Goal: Task Accomplishment & Management: Use online tool/utility

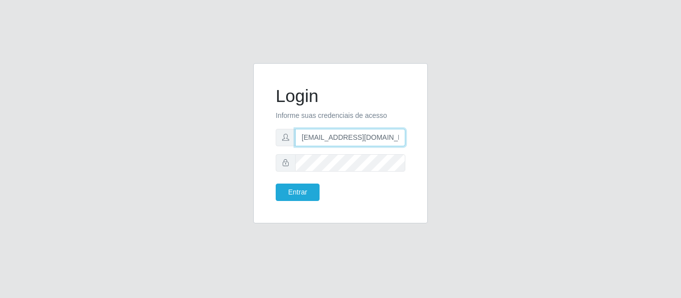
click at [359, 132] on input "[EMAIL_ADDRESS][DOMAIN_NAME]" at bounding box center [350, 137] width 110 height 17
click at [358, 133] on input "[EMAIL_ADDRESS][DOMAIN_NAME]" at bounding box center [350, 137] width 110 height 17
type input "[EMAIL_ADDRESS][DOMAIN_NAME]"
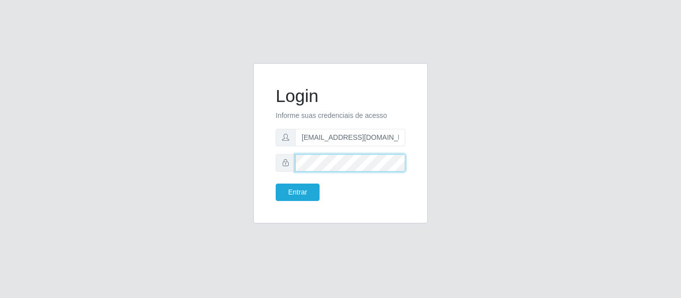
click at [263, 163] on div "Login Informe suas credenciais de acesso [EMAIL_ADDRESS][DOMAIN_NAME] Entrar" at bounding box center [340, 143] width 174 height 160
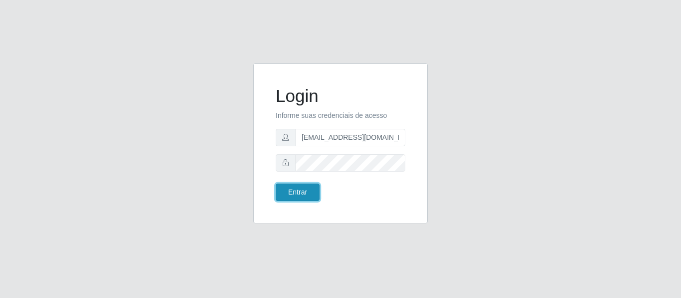
click at [289, 188] on button "Entrar" at bounding box center [297, 192] width 44 height 17
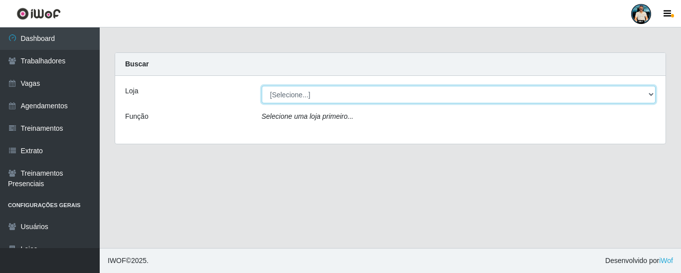
click at [392, 98] on select "[Selecione...] [GEOGRAPHIC_DATA] - [GEOGRAPHIC_DATA] [GEOGRAPHIC_DATA] - [GEOGR…" at bounding box center [459, 94] width 394 height 17
drag, startPoint x: 392, startPoint y: 98, endPoint x: 397, endPoint y: 96, distance: 5.2
click at [392, 98] on select "[Selecione...] [GEOGRAPHIC_DATA] - [GEOGRAPHIC_DATA] [GEOGRAPHIC_DATA] - [GEOGR…" at bounding box center [459, 94] width 394 height 17
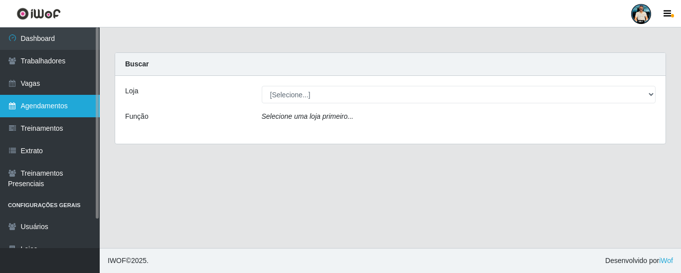
click at [71, 111] on link "Agendamentos" at bounding box center [50, 106] width 100 height 22
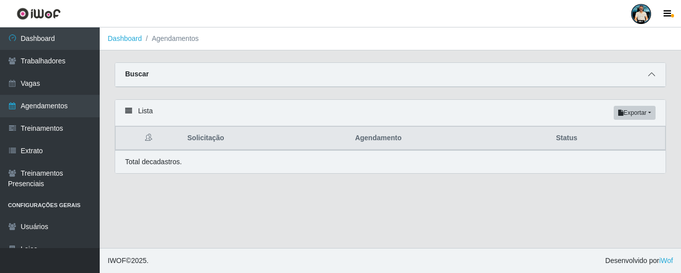
click at [654, 77] on icon at bounding box center [651, 74] width 7 height 7
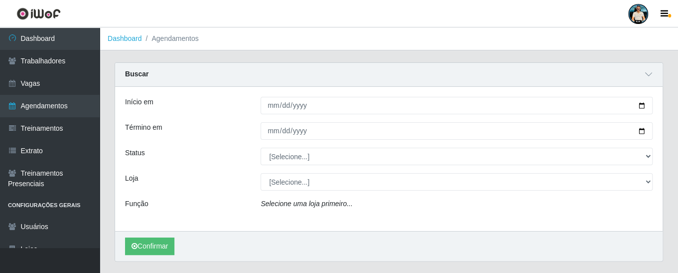
scroll to position [50, 0]
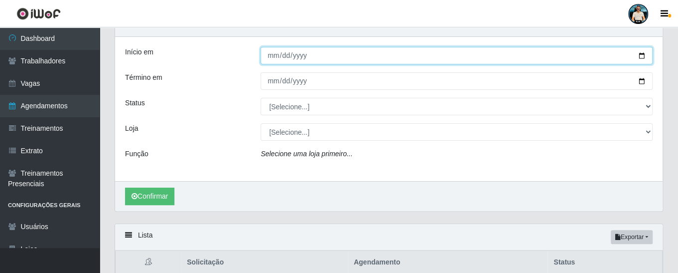
click at [641, 55] on input "Início em" at bounding box center [457, 55] width 392 height 17
type input "[DATE]"
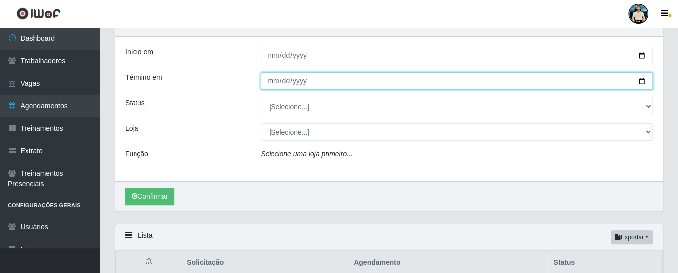
click at [639, 81] on input "Término em" at bounding box center [457, 80] width 392 height 17
type input "[DATE]"
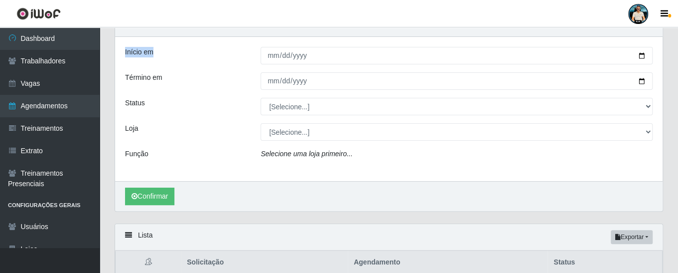
drag, startPoint x: 119, startPoint y: 47, endPoint x: 170, endPoint y: 54, distance: 52.3
click at [170, 54] on div "Início em" at bounding box center [186, 55] width 136 height 17
drag, startPoint x: 122, startPoint y: 78, endPoint x: 180, endPoint y: 76, distance: 57.8
click at [179, 76] on div "Término em" at bounding box center [186, 80] width 136 height 17
drag, startPoint x: 124, startPoint y: 107, endPoint x: 158, endPoint y: 104, distance: 35.0
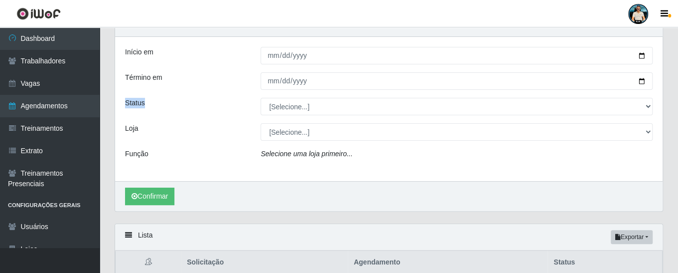
click at [148, 105] on div "Status" at bounding box center [186, 106] width 136 height 17
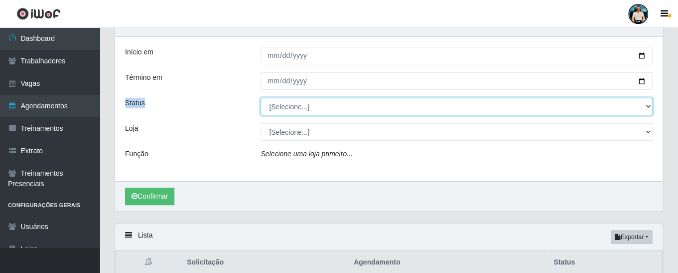
click at [323, 105] on select "[Selecione...] AGENDADO AGUARDANDO LIBERAR EM ANDAMENTO EM REVISÃO FINALIZADO C…" at bounding box center [457, 106] width 392 height 17
select select "FINALIZADO"
click at [261, 98] on select "[Selecione...] AGENDADO AGUARDANDO LIBERAR EM ANDAMENTO EM REVISÃO FINALIZADO C…" at bounding box center [457, 106] width 392 height 17
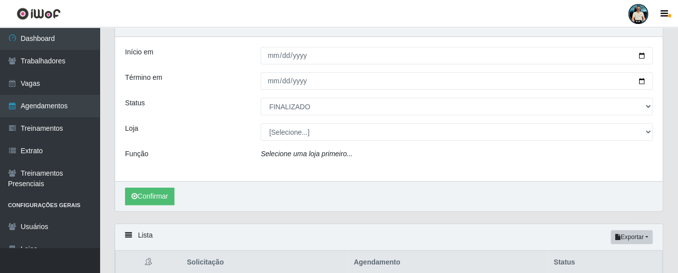
click at [231, 141] on div "Início em [DATE] Término em [DATE] Status [Selecione...] AGENDADO AGUARDANDO LI…" at bounding box center [388, 109] width 547 height 144
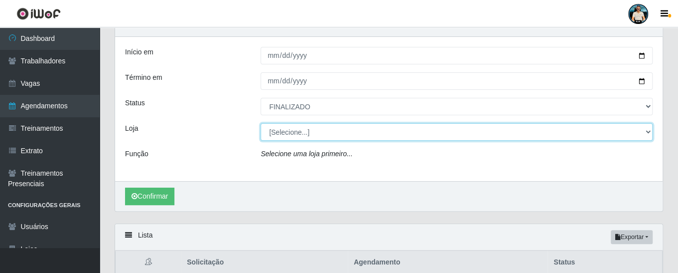
click at [297, 136] on select "[Selecione...] [GEOGRAPHIC_DATA] - [GEOGRAPHIC_DATA] [GEOGRAPHIC_DATA] - [GEOGR…" at bounding box center [457, 131] width 392 height 17
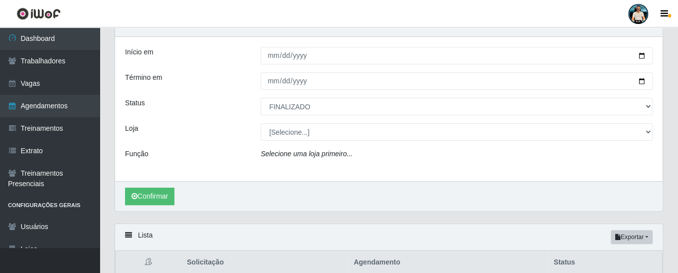
click at [212, 184] on div "Confirmar" at bounding box center [388, 196] width 547 height 30
click at [154, 197] on button "Confirmar" at bounding box center [149, 195] width 49 height 17
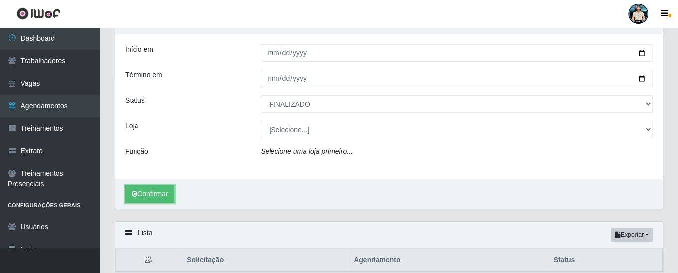
scroll to position [42, 0]
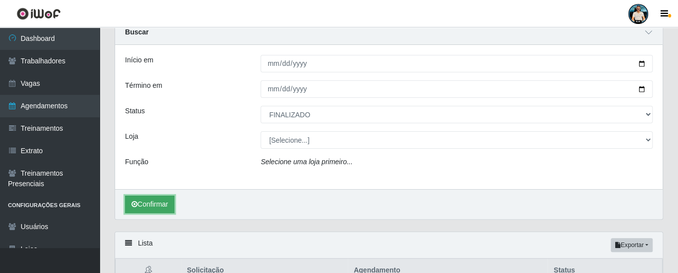
click at [167, 202] on button "Confirmar" at bounding box center [149, 203] width 49 height 17
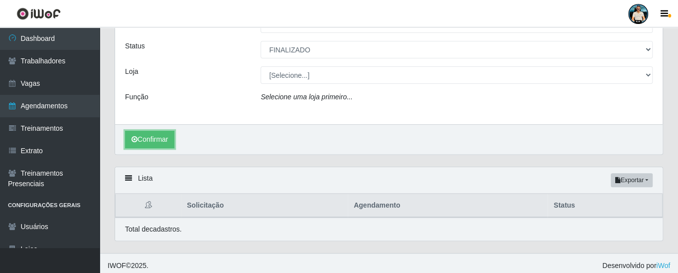
scroll to position [110, 0]
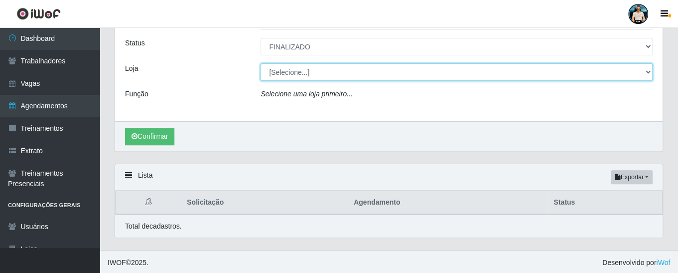
click at [323, 70] on select "[Selecione...] [GEOGRAPHIC_DATA] - [GEOGRAPHIC_DATA] [GEOGRAPHIC_DATA] - [GEOGR…" at bounding box center [457, 71] width 392 height 17
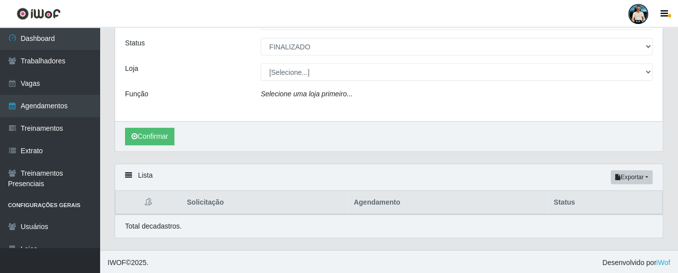
click at [207, 116] on div "Início em [DATE] Término em [DATE] Status [Selecione...] AGENDADO AGUARDANDO LI…" at bounding box center [388, 49] width 547 height 144
click at [165, 131] on button "Confirmar" at bounding box center [149, 136] width 49 height 17
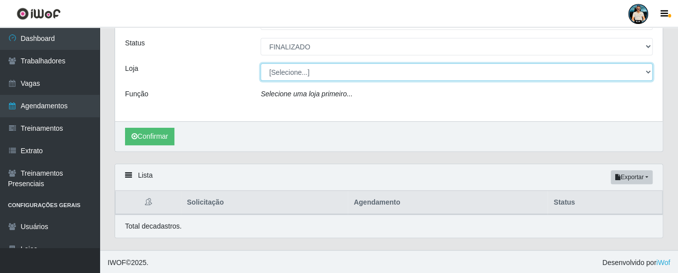
click at [312, 69] on select "[Selecione...] [GEOGRAPHIC_DATA] - [GEOGRAPHIC_DATA] [GEOGRAPHIC_DATA] - [GEOGR…" at bounding box center [457, 71] width 392 height 17
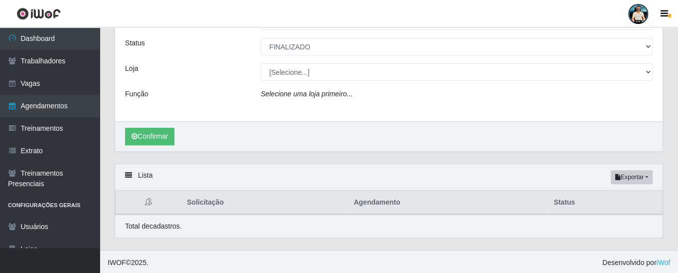
click at [237, 83] on div "Início em [DATE] Término em [DATE] Status [Selecione...] AGENDADO AGUARDANDO LI…" at bounding box center [388, 49] width 547 height 144
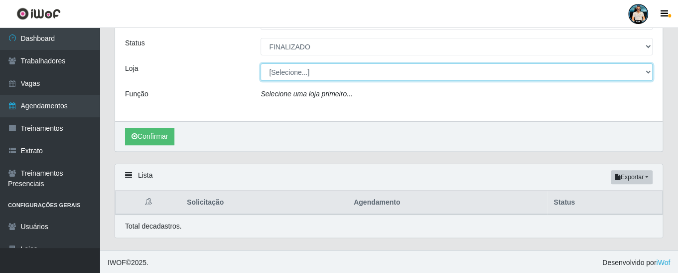
click at [334, 75] on select "[Selecione...] [GEOGRAPHIC_DATA] - [GEOGRAPHIC_DATA] [GEOGRAPHIC_DATA] - [GEOGR…" at bounding box center [457, 71] width 392 height 17
click at [261, 63] on select "[Selecione...] [GEOGRAPHIC_DATA] - [GEOGRAPHIC_DATA] [GEOGRAPHIC_DATA] - [GEOGR…" at bounding box center [457, 71] width 392 height 17
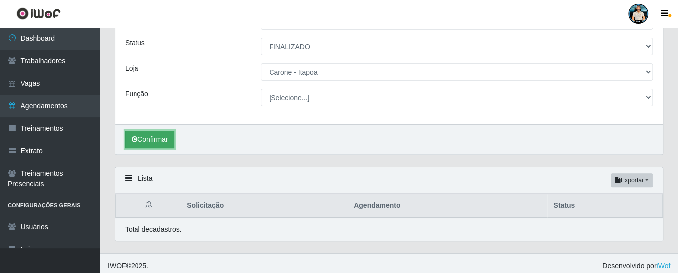
click at [153, 131] on button "Confirmar" at bounding box center [149, 139] width 49 height 17
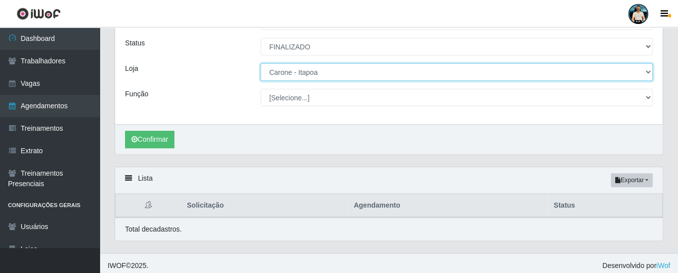
click at [361, 69] on select "[Selecione...] [GEOGRAPHIC_DATA] - [GEOGRAPHIC_DATA] [GEOGRAPHIC_DATA] - [GEOGR…" at bounding box center [457, 71] width 392 height 17
select select "509"
click at [261, 63] on select "[Selecione...] [GEOGRAPHIC_DATA] - [GEOGRAPHIC_DATA] [GEOGRAPHIC_DATA] - [GEOGR…" at bounding box center [457, 71] width 392 height 17
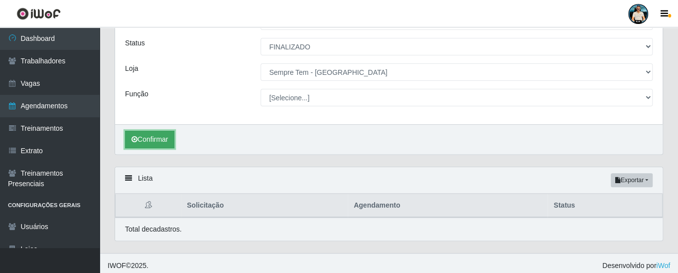
click at [159, 141] on button "Confirmar" at bounding box center [149, 139] width 49 height 17
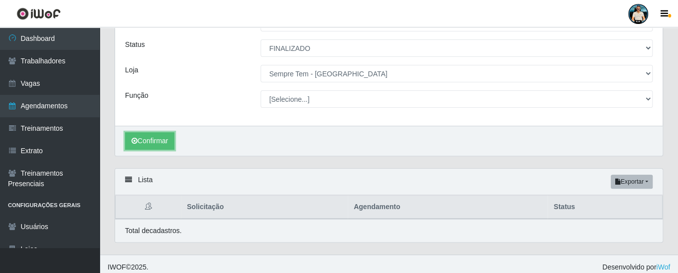
scroll to position [113, 0]
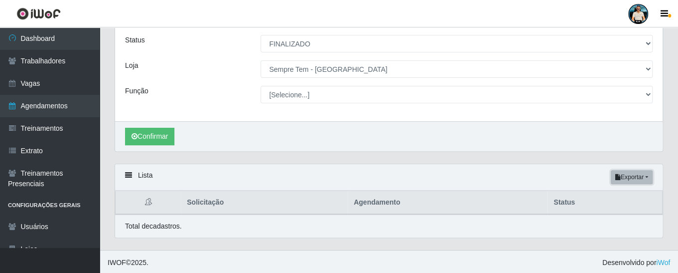
click at [635, 180] on button "Exportar" at bounding box center [632, 177] width 42 height 14
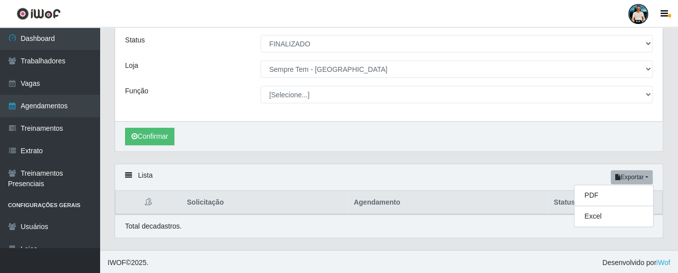
click at [522, 184] on div "Lista Exportar PDF Excel" at bounding box center [388, 177] width 547 height 26
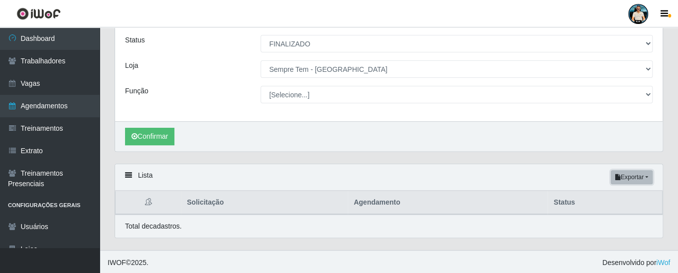
click at [640, 178] on button "Exportar" at bounding box center [632, 177] width 42 height 14
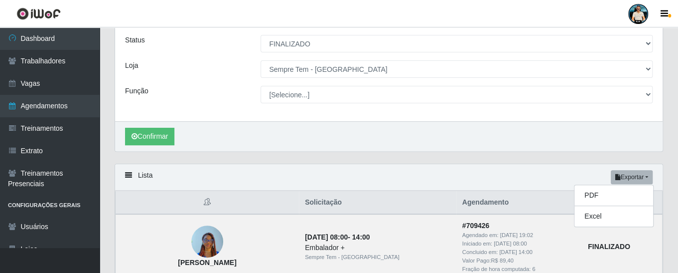
drag, startPoint x: 458, startPoint y: 180, endPoint x: 467, endPoint y: 176, distance: 10.3
click at [458, 179] on div "Lista Exportar PDF Excel" at bounding box center [388, 177] width 547 height 26
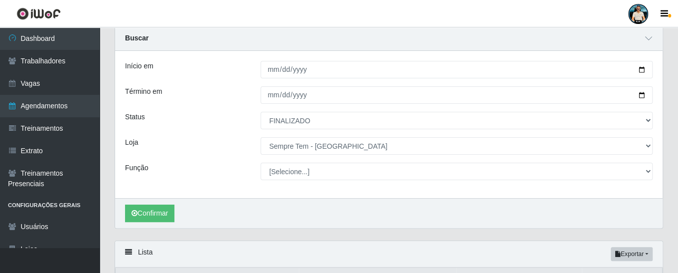
scroll to position [50, 0]
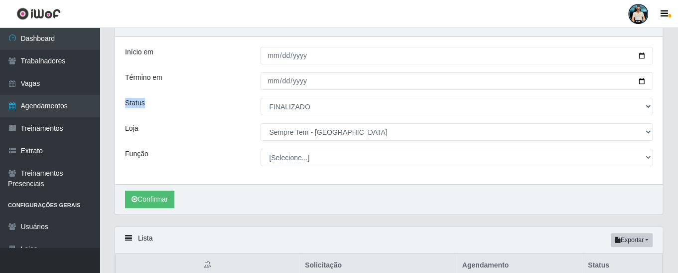
drag, startPoint x: 127, startPoint y: 100, endPoint x: 169, endPoint y: 98, distance: 42.4
click at [156, 96] on div "Início em [DATE] Término em [DATE] Status [Selecione...] AGENDADO AGUARDANDO LI…" at bounding box center [388, 110] width 547 height 147
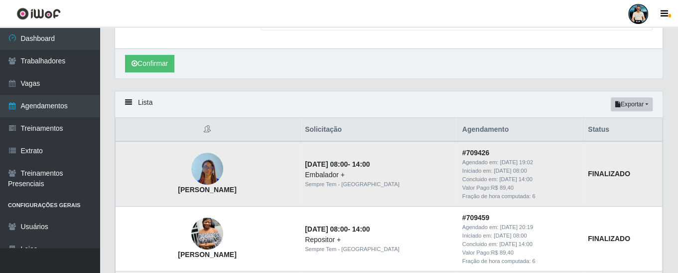
scroll to position [199, 0]
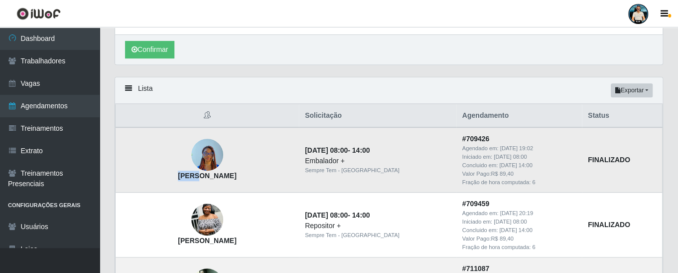
drag, startPoint x: 182, startPoint y: 173, endPoint x: 201, endPoint y: 182, distance: 20.5
click at [201, 182] on td "[PERSON_NAME]" at bounding box center [208, 159] width 184 height 65
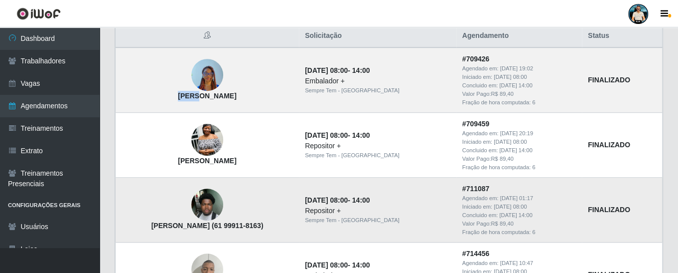
scroll to position [299, 0]
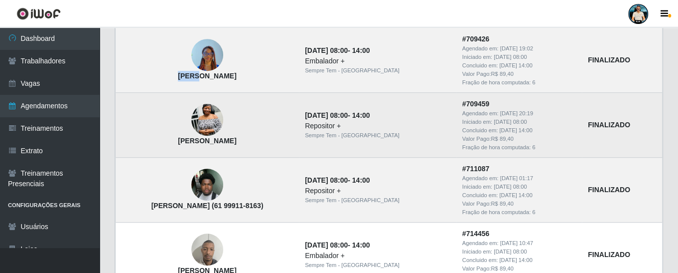
drag, startPoint x: 174, startPoint y: 139, endPoint x: 253, endPoint y: 137, distance: 78.7
click at [253, 137] on td "[PERSON_NAME]" at bounding box center [208, 125] width 184 height 65
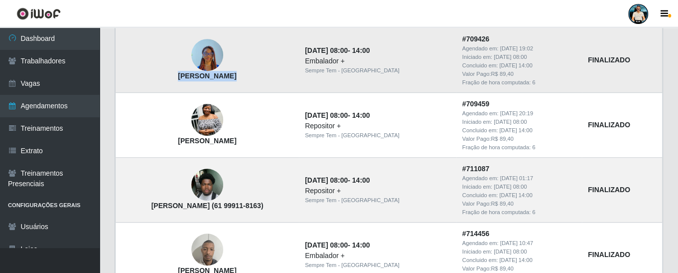
drag, startPoint x: 185, startPoint y: 72, endPoint x: 227, endPoint y: 76, distance: 42.5
click at [227, 76] on strong "[PERSON_NAME]" at bounding box center [207, 76] width 58 height 8
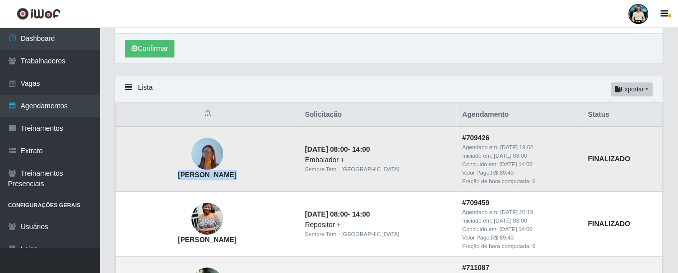
scroll to position [199, 0]
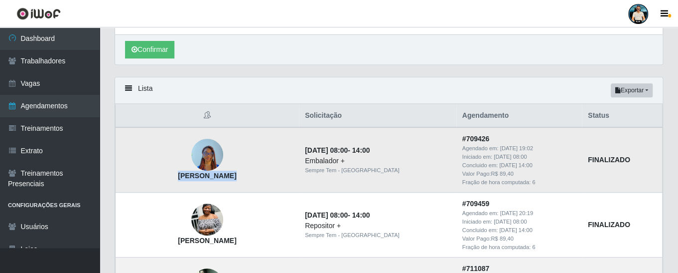
drag, startPoint x: 292, startPoint y: 174, endPoint x: 245, endPoint y: 167, distance: 47.8
click at [179, 173] on td "[PERSON_NAME]" at bounding box center [208, 159] width 184 height 65
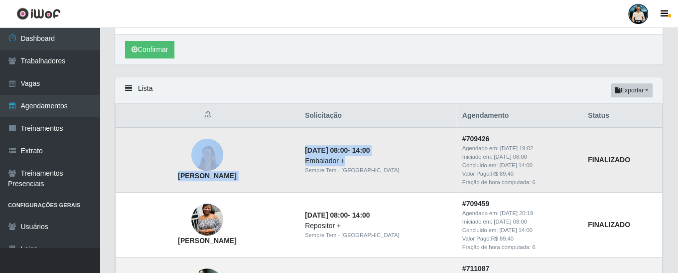
drag, startPoint x: 407, startPoint y: 159, endPoint x: 355, endPoint y: 148, distance: 53.0
click at [346, 149] on tr "[PERSON_NAME] MIGAN [DATE] 08:00 - 14:00 Embalador + Sempre Tem - [GEOGRAPHIC_D…" at bounding box center [389, 159] width 547 height 65
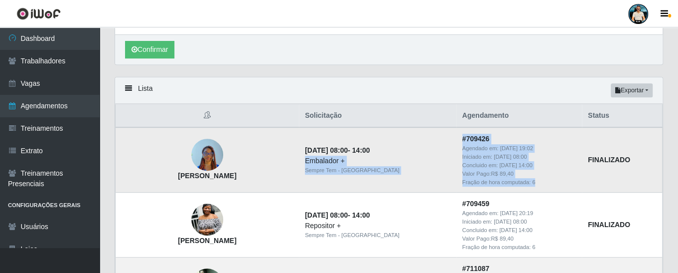
drag, startPoint x: 563, startPoint y: 181, endPoint x: 471, endPoint y: 136, distance: 102.0
click at [471, 136] on tr "[PERSON_NAME] MIGAN [DATE] 08:00 - 14:00 Embalador + Sempre Tem - [GEOGRAPHIC_D…" at bounding box center [389, 159] width 547 height 65
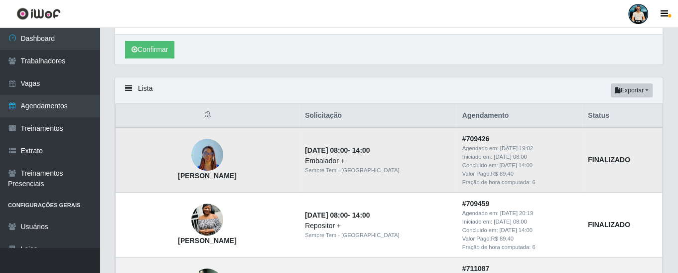
click at [299, 180] on td "[PERSON_NAME]" at bounding box center [208, 159] width 184 height 65
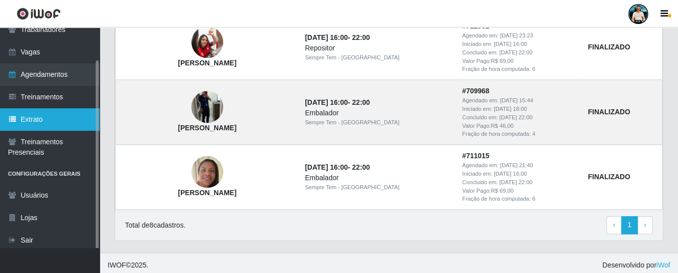
scroll to position [34, 0]
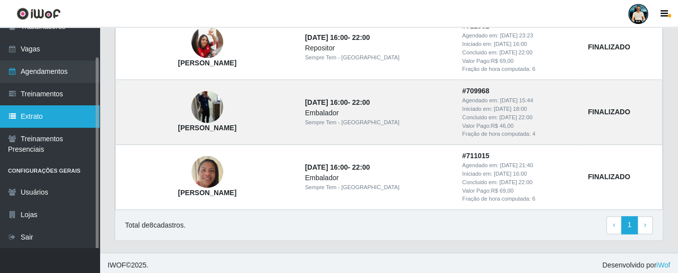
click at [62, 117] on link "Extrato" at bounding box center [50, 116] width 100 height 22
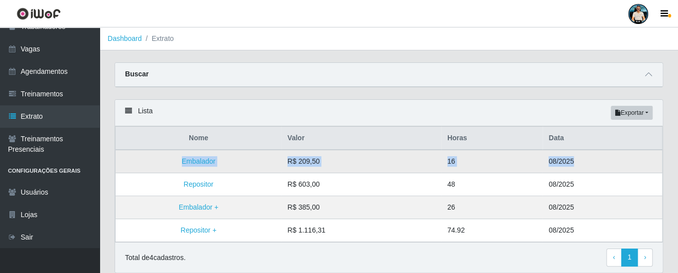
drag, startPoint x: 172, startPoint y: 162, endPoint x: 604, endPoint y: 156, distance: 431.5
click at [604, 156] on tr "Embalador R$ 209,50 16 08/2025" at bounding box center [389, 160] width 547 height 23
click at [516, 161] on td "16" at bounding box center [492, 160] width 102 height 23
drag, startPoint x: 178, startPoint y: 161, endPoint x: 239, endPoint y: 161, distance: 60.8
click at [239, 161] on td "Embalador" at bounding box center [199, 160] width 166 height 23
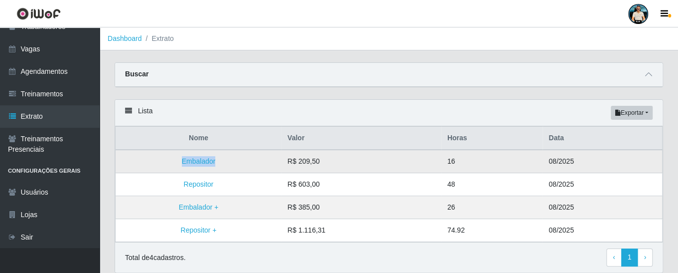
click at [174, 163] on td "Embalador" at bounding box center [199, 160] width 166 height 23
drag, startPoint x: 280, startPoint y: 162, endPoint x: 357, endPoint y: 159, distance: 76.3
click at [354, 161] on tr "Embalador R$ 209,50 16 08/2025" at bounding box center [389, 160] width 547 height 23
drag, startPoint x: 441, startPoint y: 160, endPoint x: 519, endPoint y: 155, distance: 78.4
click at [461, 161] on td "16" at bounding box center [492, 160] width 102 height 23
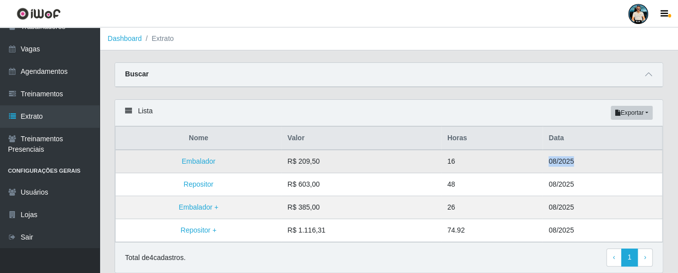
drag, startPoint x: 544, startPoint y: 158, endPoint x: 592, endPoint y: 156, distance: 47.9
click at [591, 157] on td "08/2025" at bounding box center [603, 160] width 120 height 23
click at [648, 73] on icon at bounding box center [648, 74] width 7 height 7
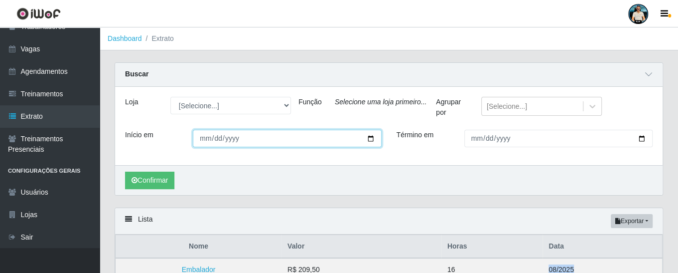
click at [373, 136] on input "Início em" at bounding box center [287, 138] width 188 height 17
type input "[DATE]"
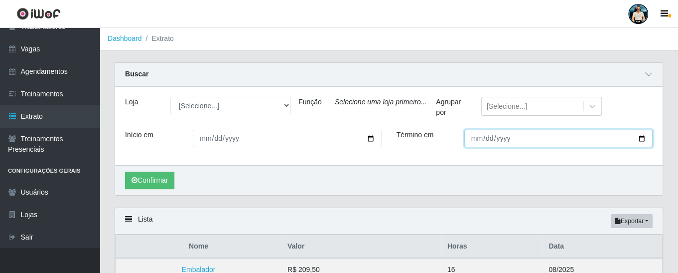
click at [648, 136] on input "Término em" at bounding box center [558, 138] width 188 height 17
click at [641, 137] on input "Término em" at bounding box center [558, 138] width 188 height 17
type input "[DATE]"
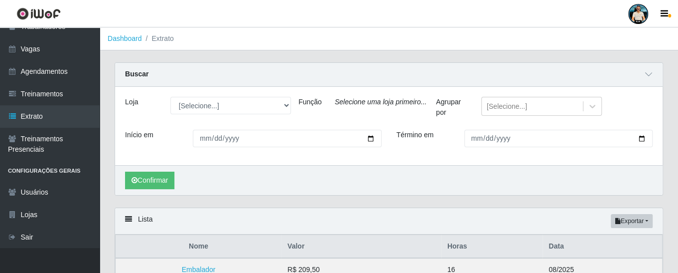
click at [382, 98] on icon "Selecione uma loja primeiro..." at bounding box center [381, 102] width 92 height 8
click at [210, 105] on select "[Selecione...] [GEOGRAPHIC_DATA] - [GEOGRAPHIC_DATA] [GEOGRAPHIC_DATA] - [GEOGR…" at bounding box center [230, 105] width 121 height 17
click at [422, 175] on div "Confirmar" at bounding box center [388, 180] width 547 height 30
drag, startPoint x: 499, startPoint y: 118, endPoint x: 506, endPoint y: 106, distance: 13.7
click at [499, 117] on div "[Selecione...]" at bounding box center [542, 109] width 136 height 25
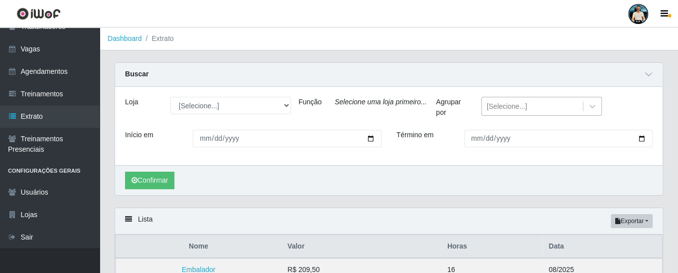
click at [506, 106] on div "[Selecione...]" at bounding box center [507, 106] width 40 height 10
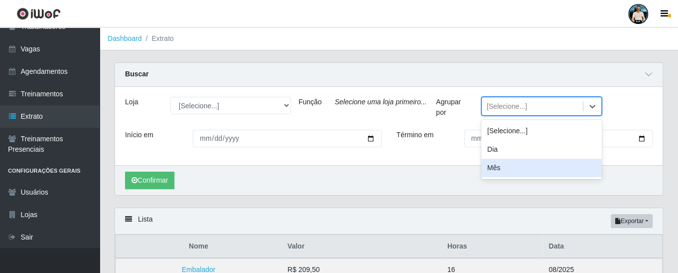
click at [338, 196] on div "Carregando... Buscar Loja [Selecione...] [GEOGRAPHIC_DATA] - [GEOGRAPHIC_DATA] …" at bounding box center [388, 134] width 563 height 145
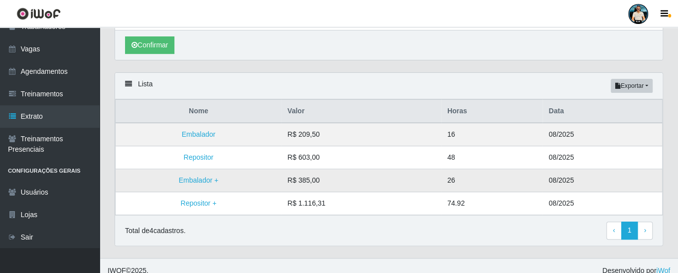
scroll to position [141, 0]
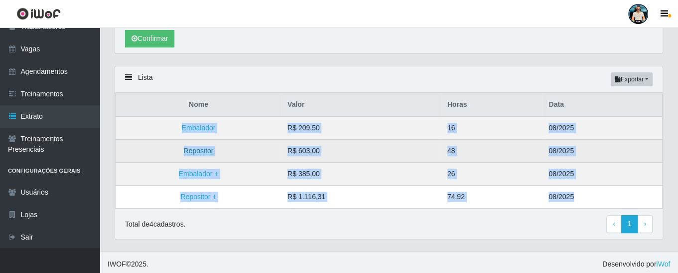
drag, startPoint x: 597, startPoint y: 197, endPoint x: 208, endPoint y: 146, distance: 392.9
click at [177, 125] on tbody "Embalador R$ 209,50 16 08/2025 Repositor R$ 603,00 48 08/2025 Embalador + R$ 38…" at bounding box center [389, 162] width 547 height 92
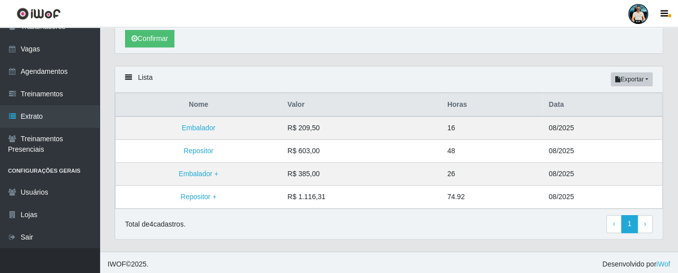
click at [248, 208] on div "Total de 4 cadastros. ‹ Previous 1 › Next" at bounding box center [388, 223] width 547 height 30
drag, startPoint x: 230, startPoint y: 129, endPoint x: 173, endPoint y: 120, distance: 57.5
click at [172, 120] on td "Embalador" at bounding box center [199, 127] width 166 height 23
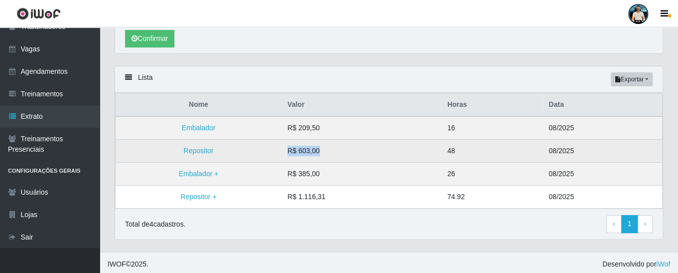
drag, startPoint x: 285, startPoint y: 157, endPoint x: 507, endPoint y: 159, distance: 221.2
click at [402, 148] on td "R$ 603,00" at bounding box center [361, 150] width 160 height 23
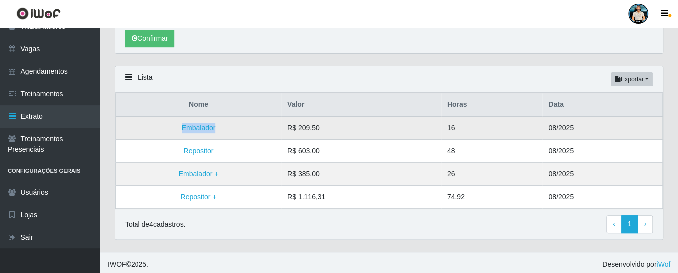
drag, startPoint x: 181, startPoint y: 126, endPoint x: 232, endPoint y: 136, distance: 51.3
click at [232, 136] on td "Embalador" at bounding box center [199, 127] width 166 height 23
drag, startPoint x: 184, startPoint y: 144, endPoint x: 202, endPoint y: 170, distance: 31.6
click at [242, 143] on td "Repositor" at bounding box center [199, 150] width 166 height 23
drag, startPoint x: 181, startPoint y: 171, endPoint x: 247, endPoint y: 168, distance: 65.8
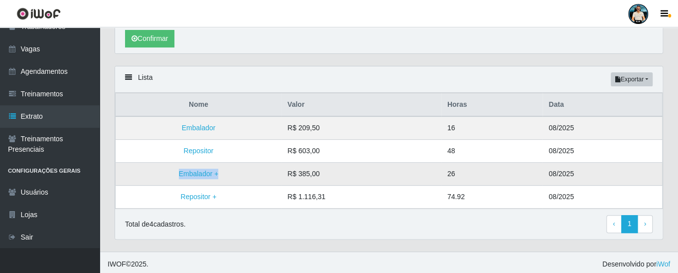
click at [247, 168] on td "Embalador +" at bounding box center [199, 173] width 166 height 23
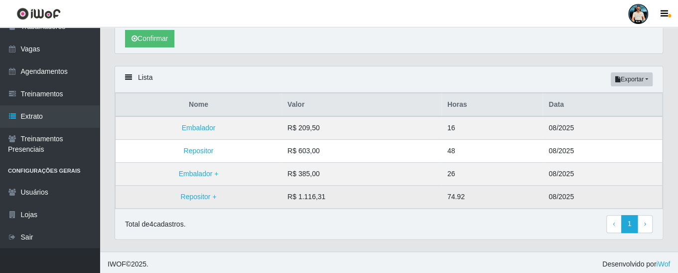
click at [233, 188] on td "Repositor +" at bounding box center [199, 196] width 166 height 23
drag, startPoint x: 463, startPoint y: 194, endPoint x: 444, endPoint y: 195, distance: 19.0
click at [443, 195] on td "74.92" at bounding box center [492, 196] width 102 height 23
click at [487, 195] on td "74.92" at bounding box center [492, 196] width 102 height 23
drag, startPoint x: 464, startPoint y: 197, endPoint x: 434, endPoint y: 198, distance: 29.9
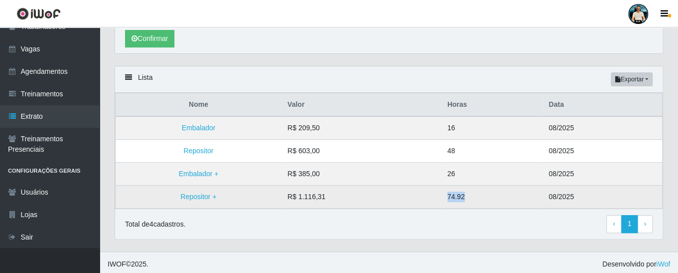
click at [434, 198] on tr "Repositor + R$ 1.116,31 74.92 08/2025" at bounding box center [389, 196] width 547 height 23
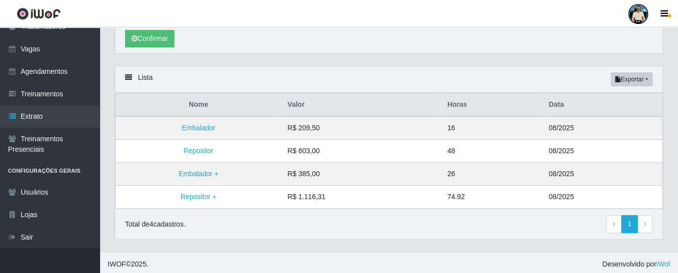
click at [427, 215] on div "Total de 4 cadastros. ‹ Previous 1 › Next" at bounding box center [389, 224] width 528 height 18
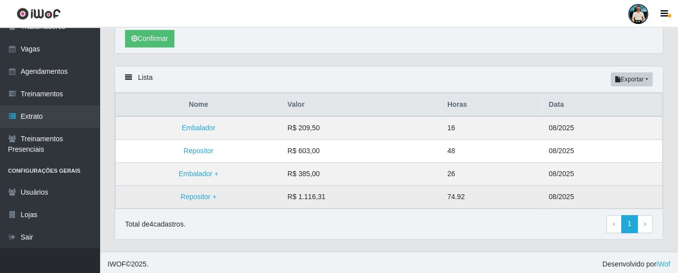
click at [450, 192] on td "74.92" at bounding box center [492, 196] width 102 height 23
